Goal: Find specific page/section: Find specific page/section

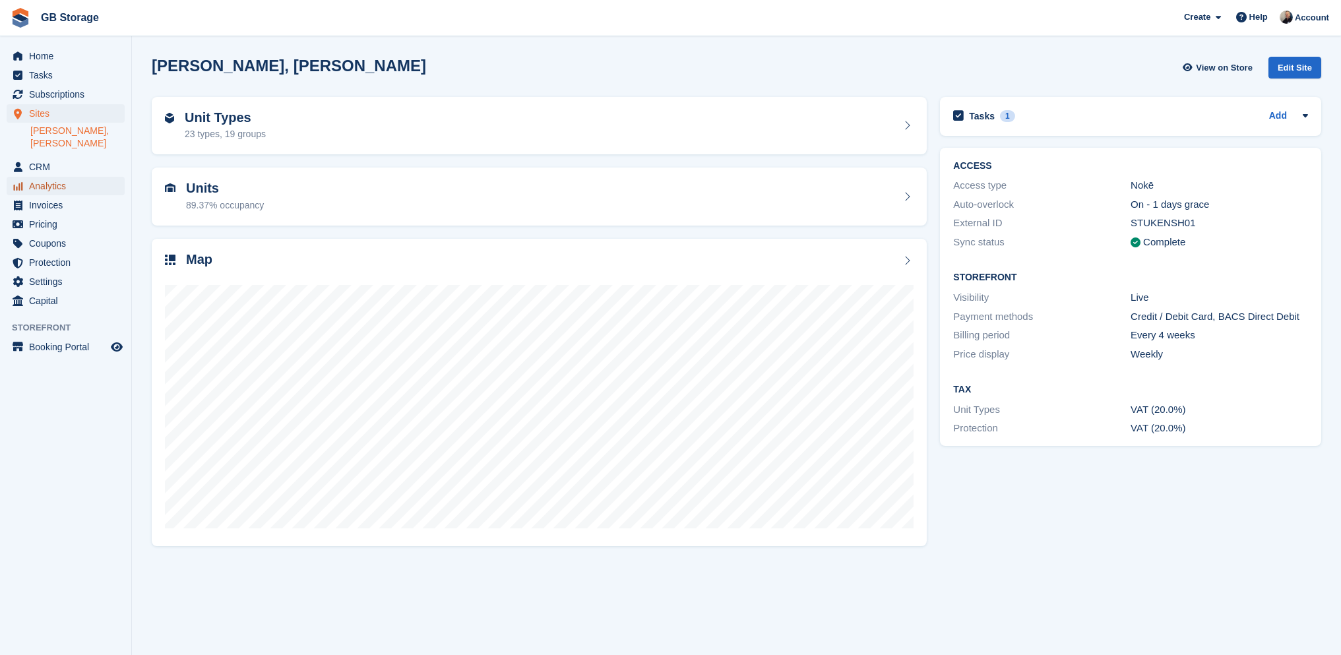
click at [54, 177] on span "Analytics" at bounding box center [68, 186] width 79 height 18
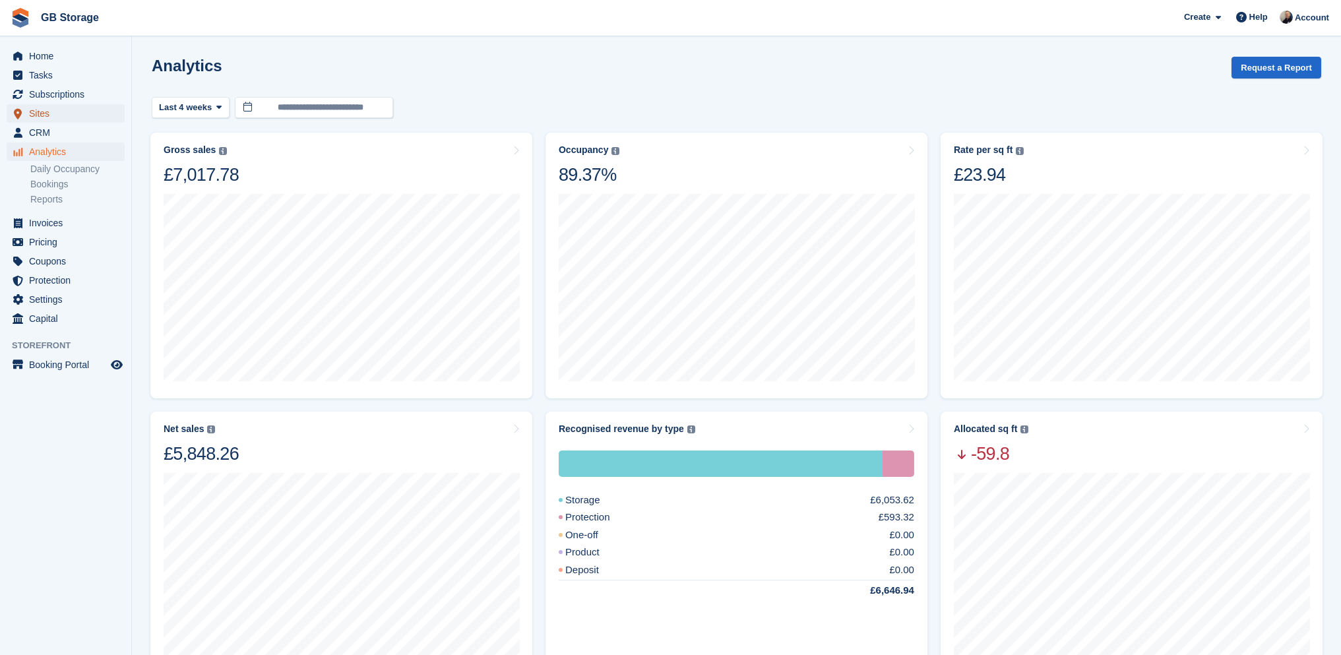
click at [92, 107] on span "Sites" at bounding box center [68, 113] width 79 height 18
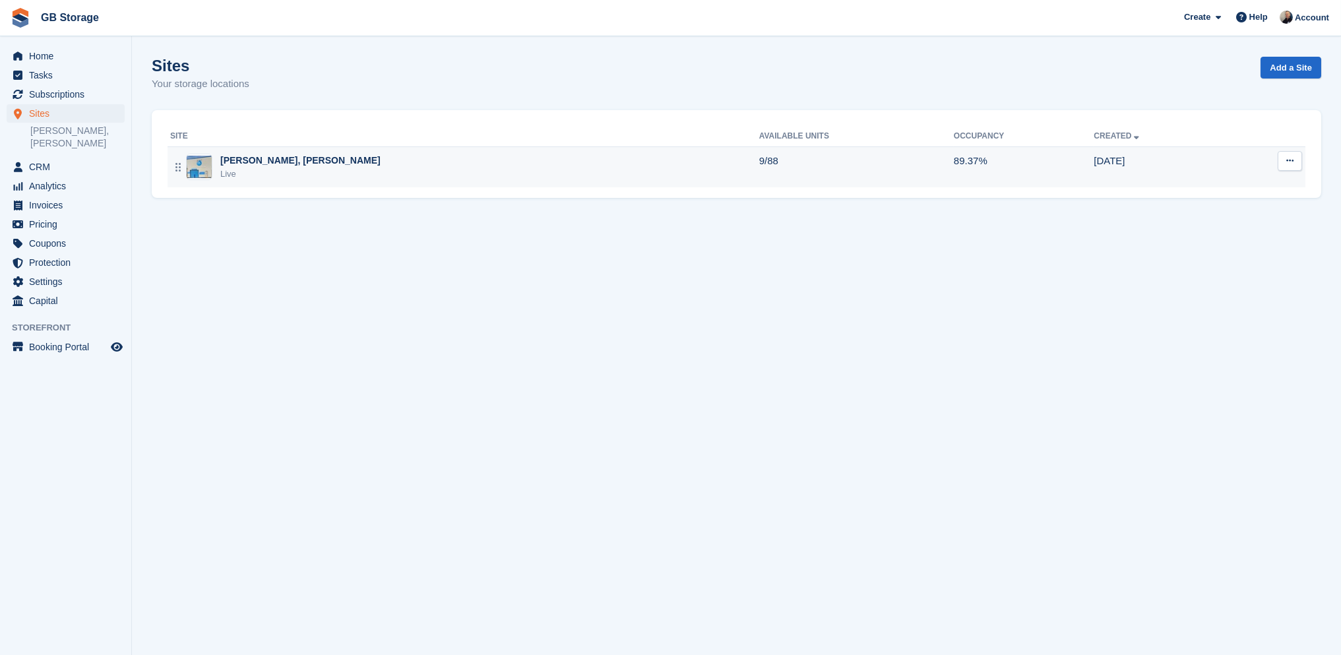
click at [281, 171] on div "Shaw, Oldham Live" at bounding box center [464, 167] width 589 height 27
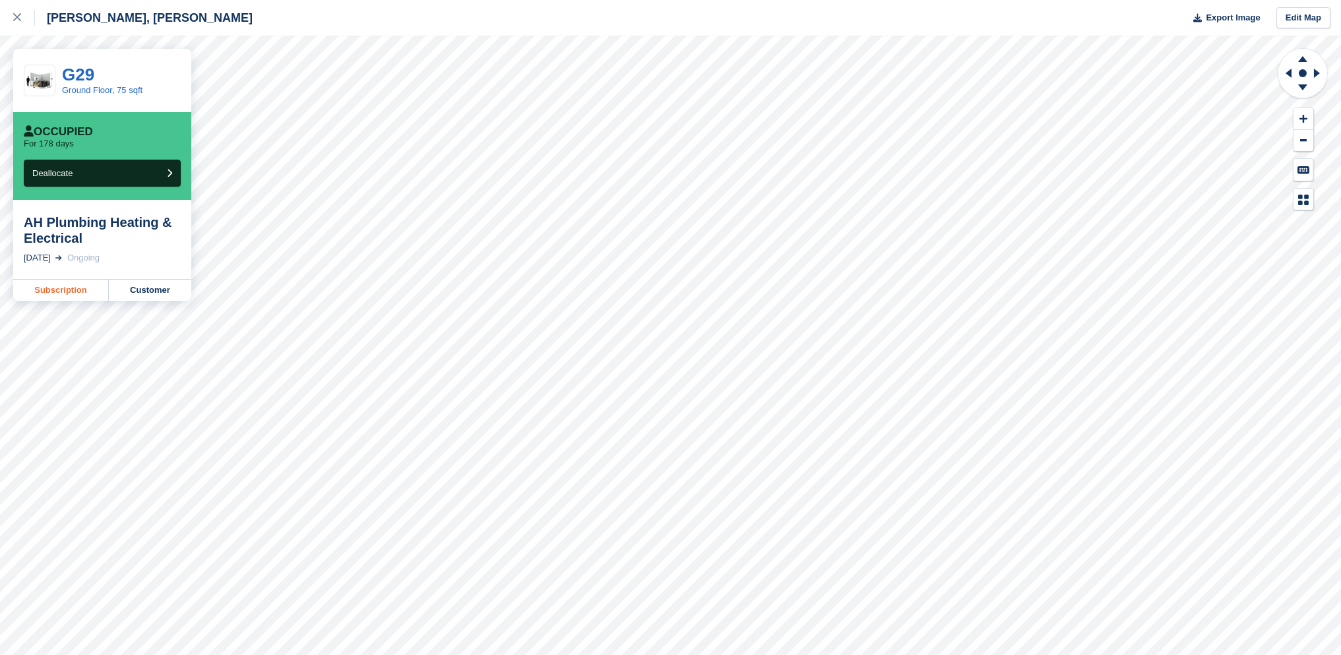
click at [85, 287] on link "Subscription" at bounding box center [61, 290] width 96 height 21
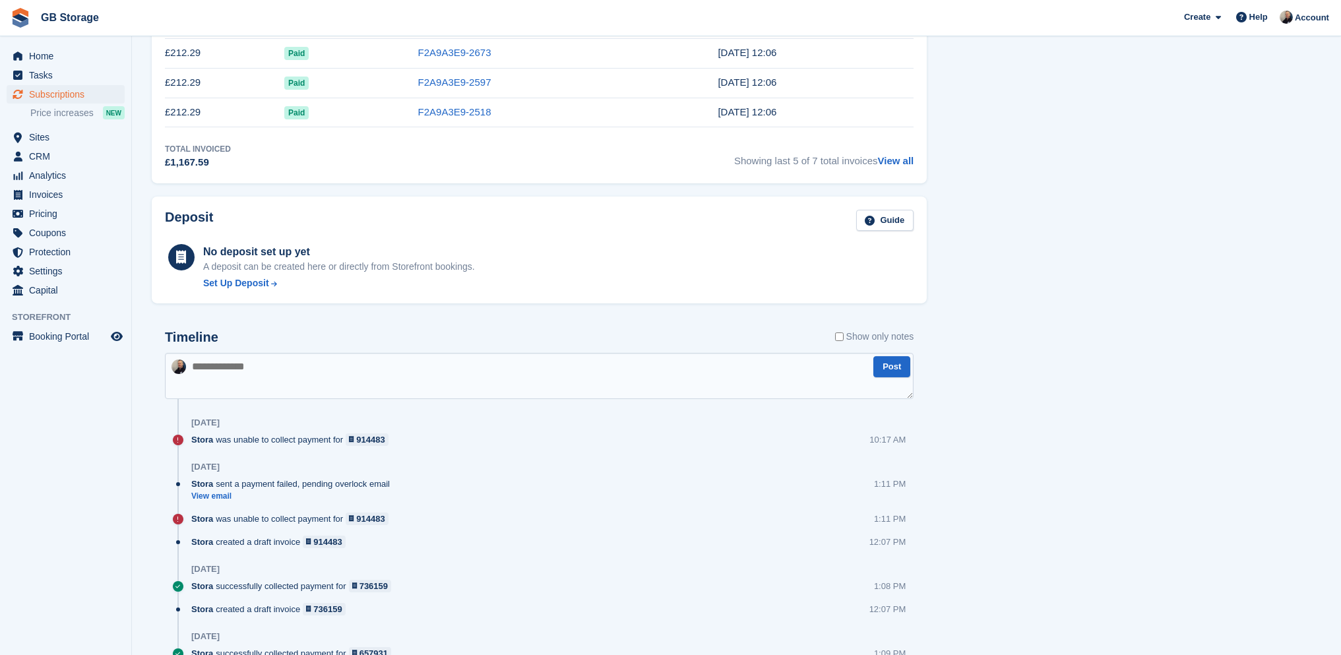
scroll to position [659, 0]
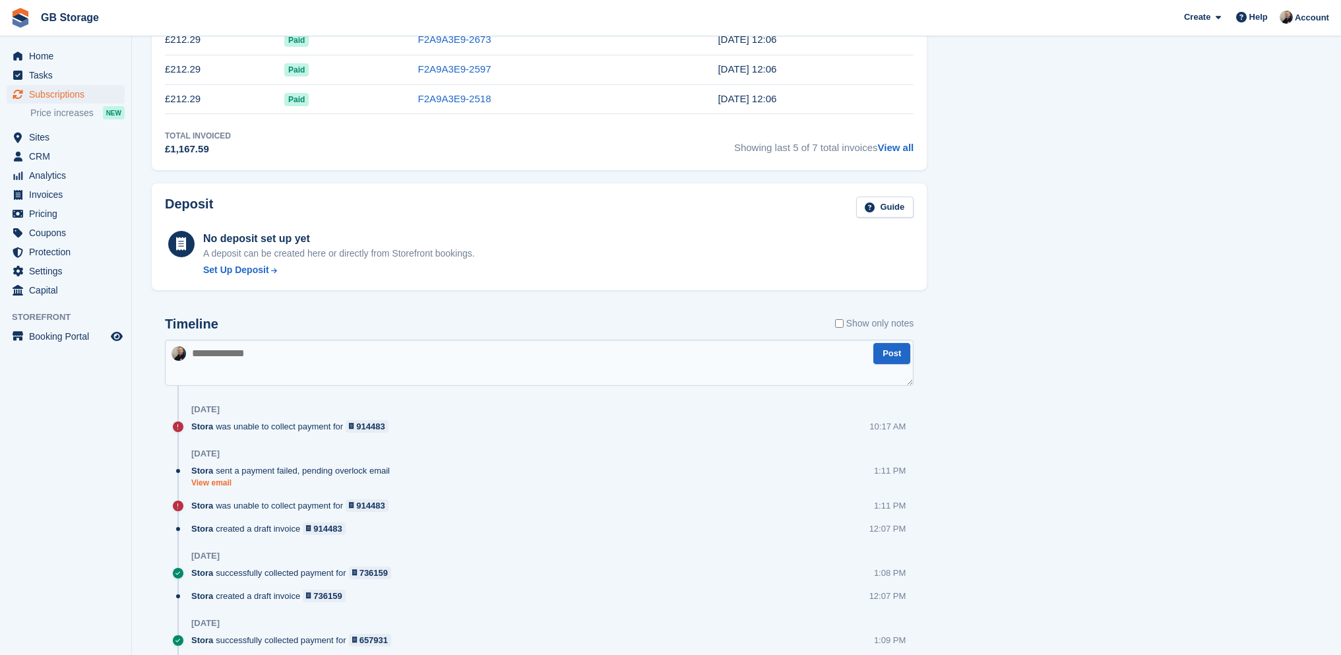
click at [223, 484] on link "View email" at bounding box center [293, 482] width 205 height 11
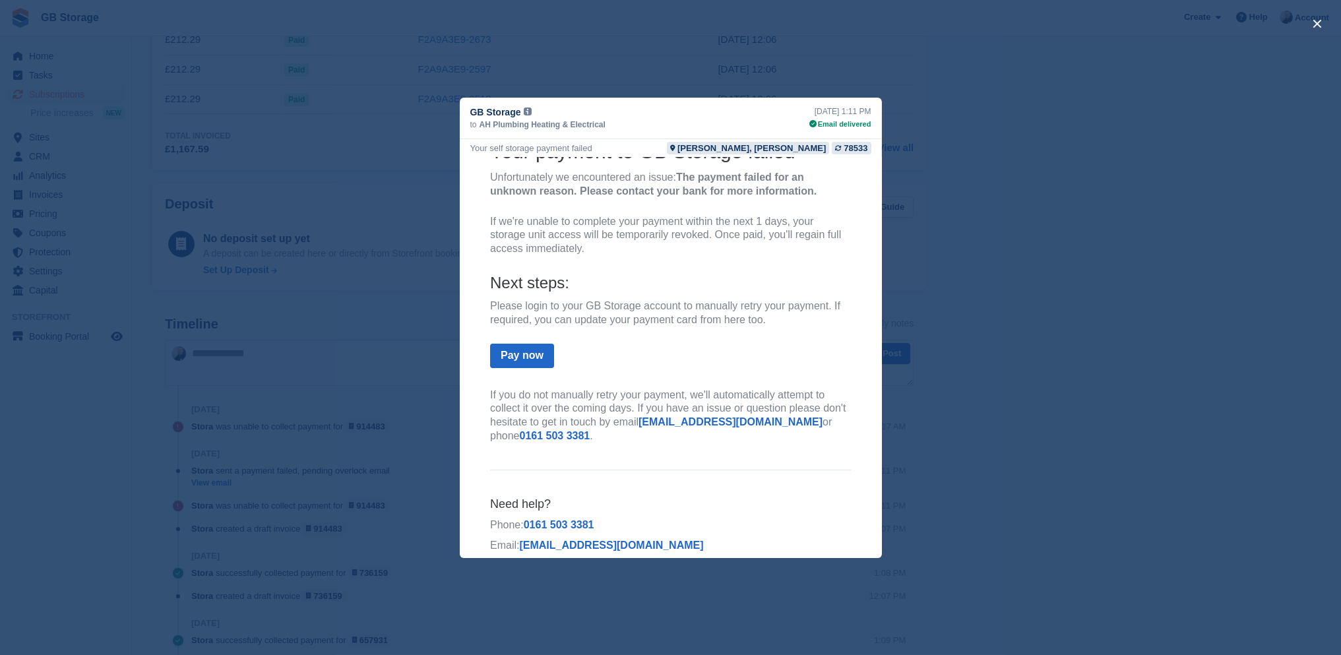
scroll to position [183, 0]
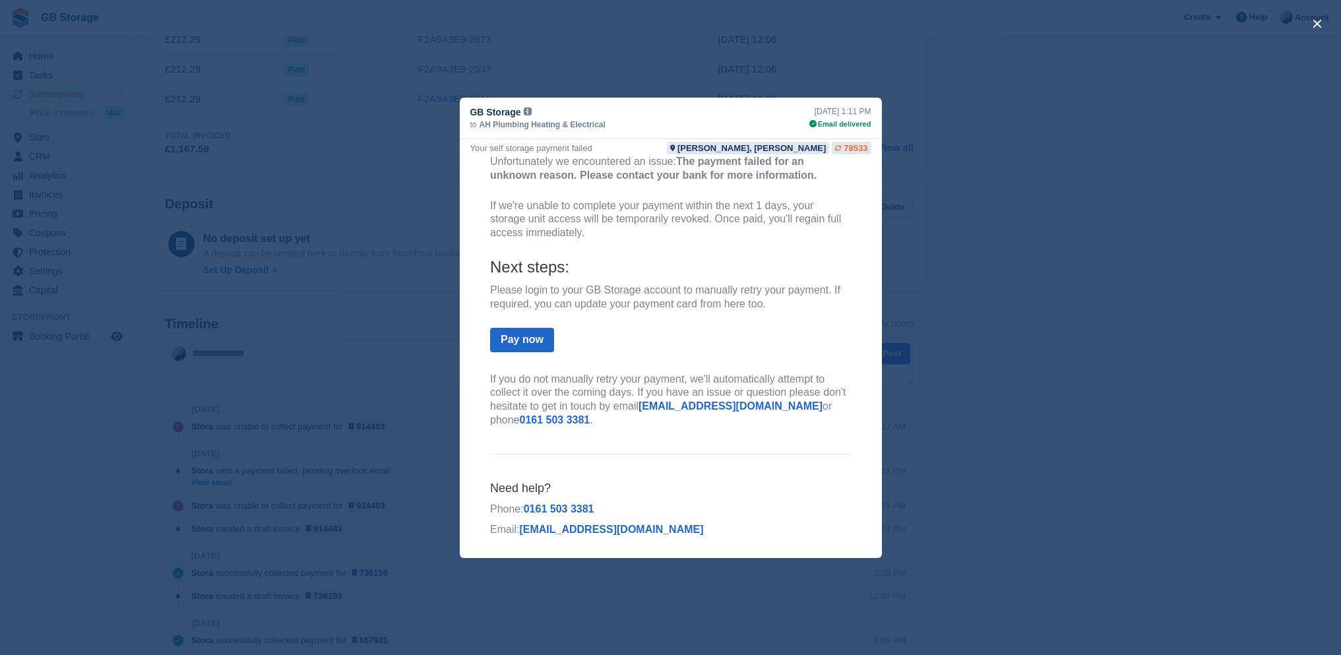
click at [849, 150] on div "78533" at bounding box center [855, 148] width 24 height 13
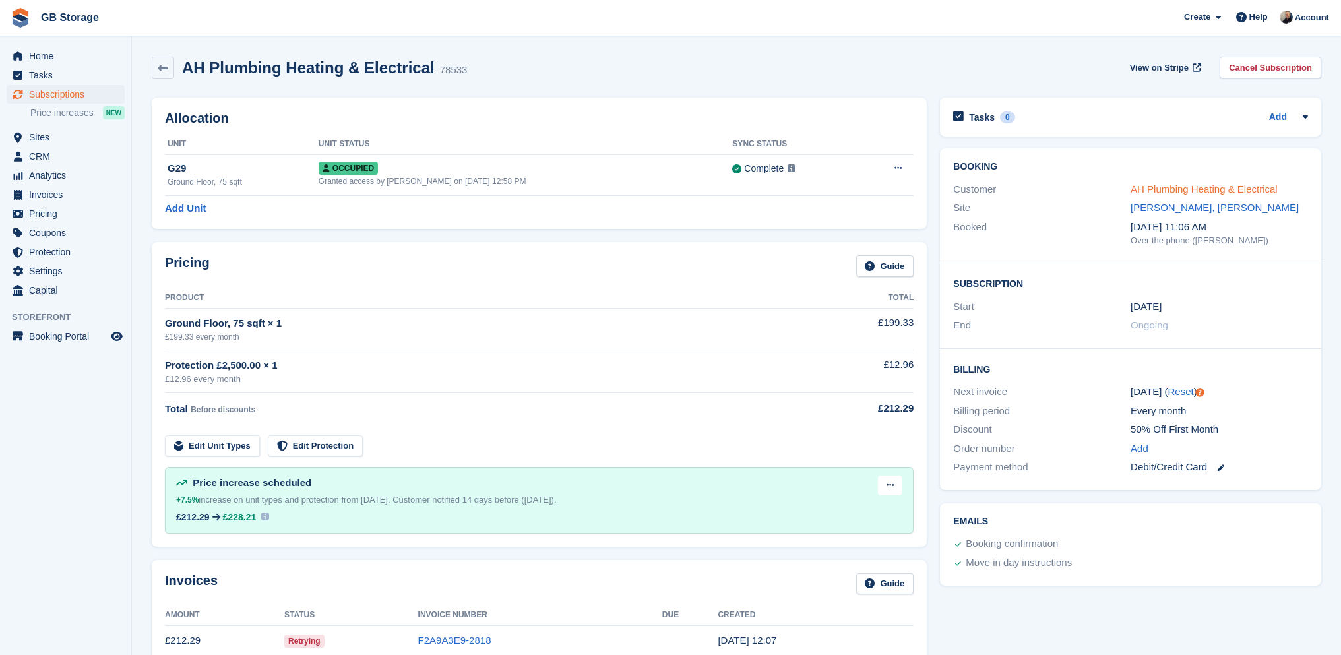
click at [1155, 189] on link "AH Plumbing Heating & Electrical" at bounding box center [1203, 188] width 147 height 11
